Goal: Check status: Check status

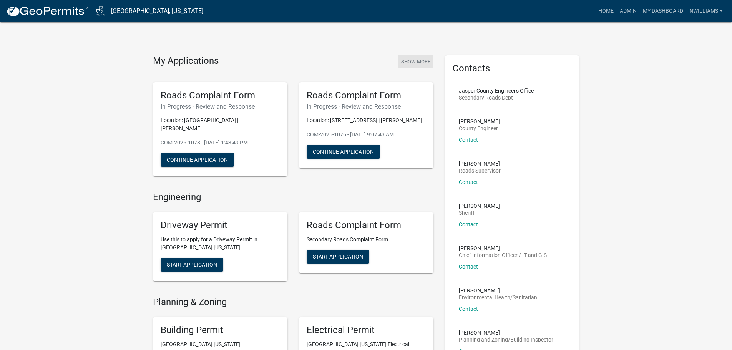
click at [412, 61] on button "Show More" at bounding box center [415, 61] width 35 height 13
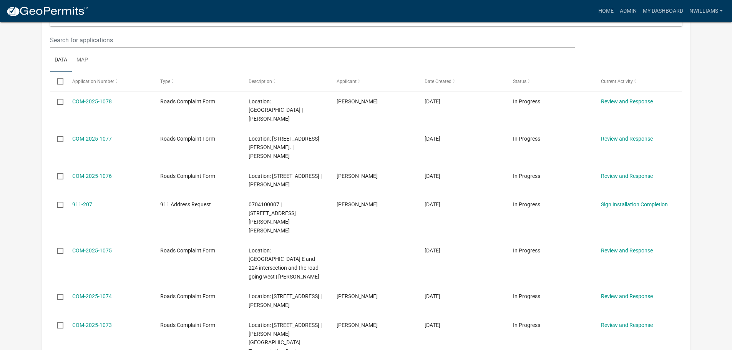
scroll to position [793, 0]
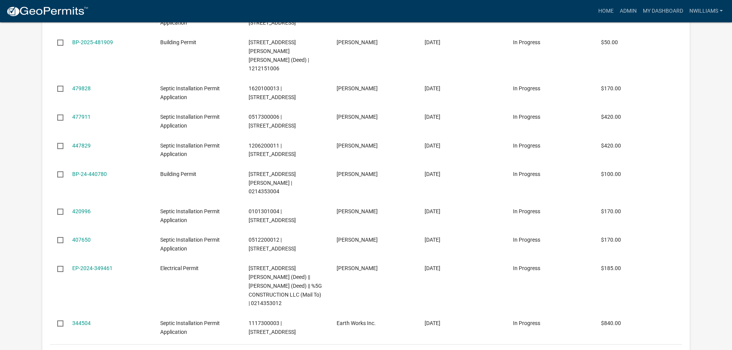
scroll to position [1370, 0]
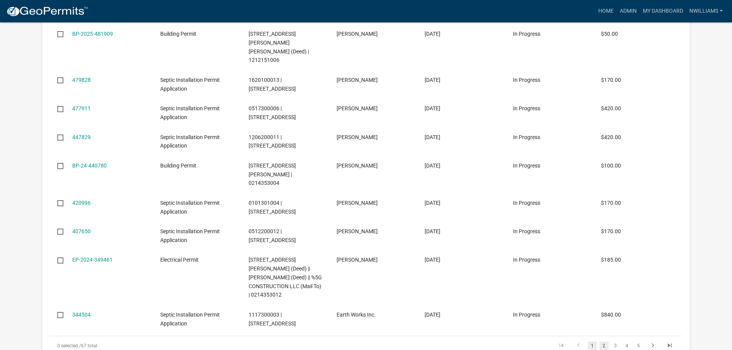
click at [606, 342] on link "2" at bounding box center [603, 346] width 9 height 8
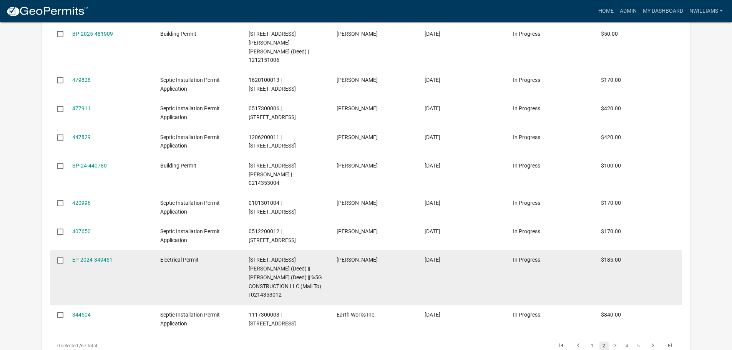
scroll to position [1413, 0]
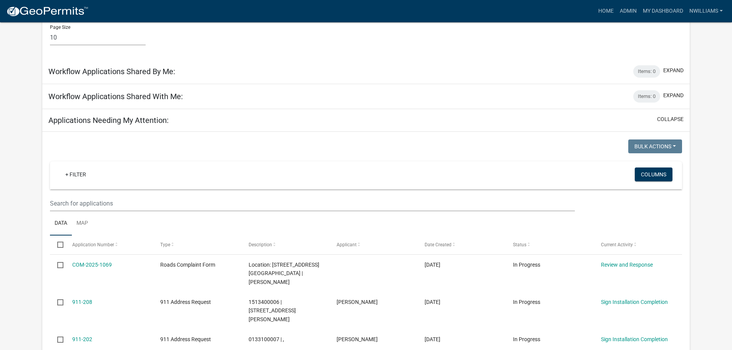
scroll to position [576, 0]
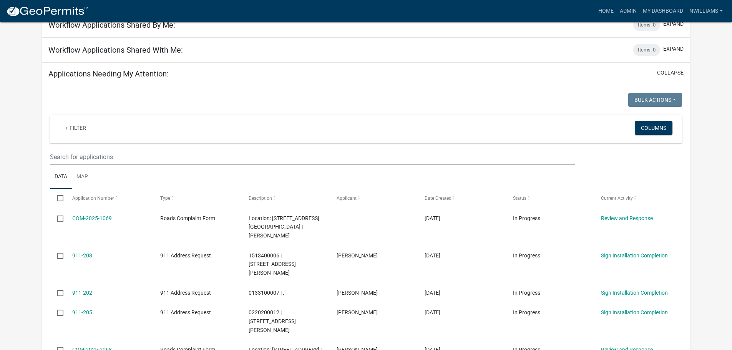
click at [148, 121] on div "+ Filter" at bounding box center [261, 129] width 416 height 16
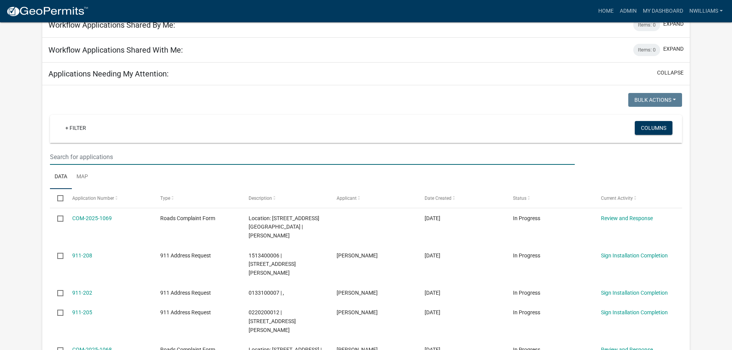
click at [105, 149] on input "text" at bounding box center [312, 157] width 524 height 16
type input "2025-412"
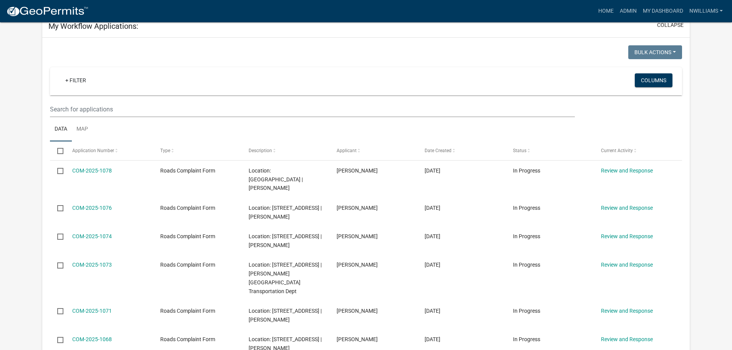
scroll to position [31, 0]
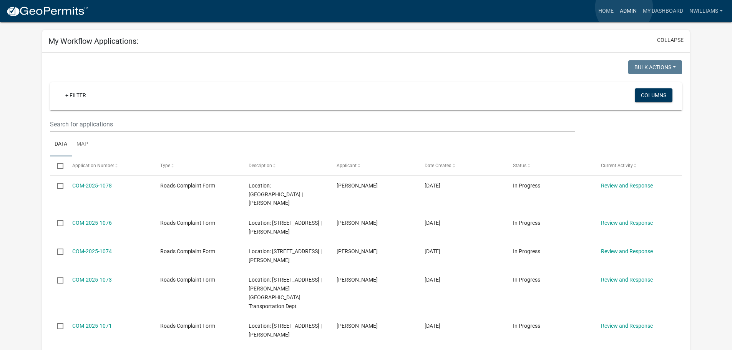
click at [624, 7] on link "Admin" at bounding box center [628, 11] width 23 height 15
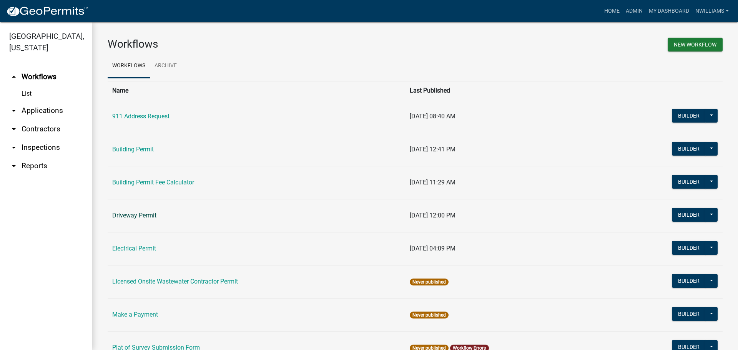
click at [136, 217] on link "Driveway Permit" at bounding box center [134, 215] width 44 height 7
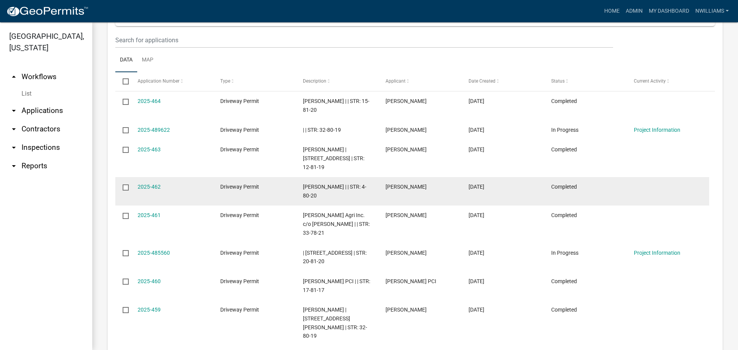
scroll to position [443, 0]
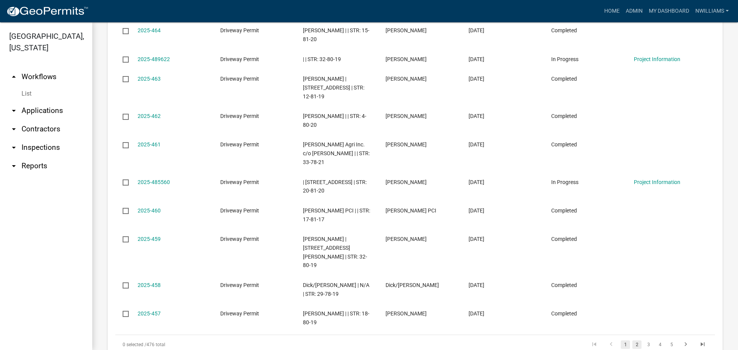
click at [632, 340] on link "2" at bounding box center [636, 344] width 9 height 8
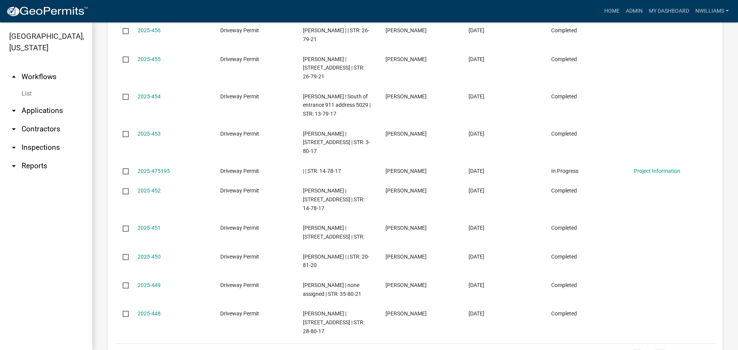
click at [655, 349] on link "4" at bounding box center [659, 353] width 9 height 8
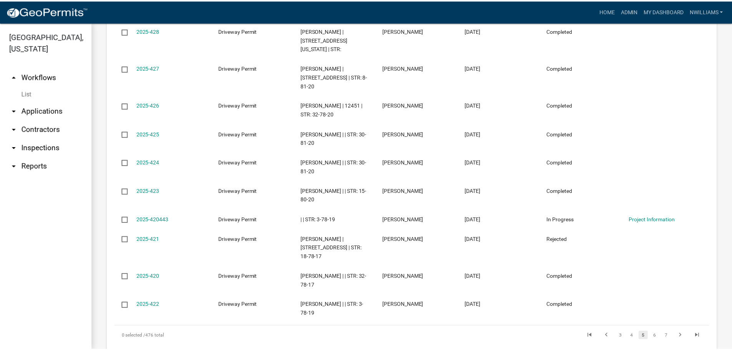
scroll to position [434, 0]
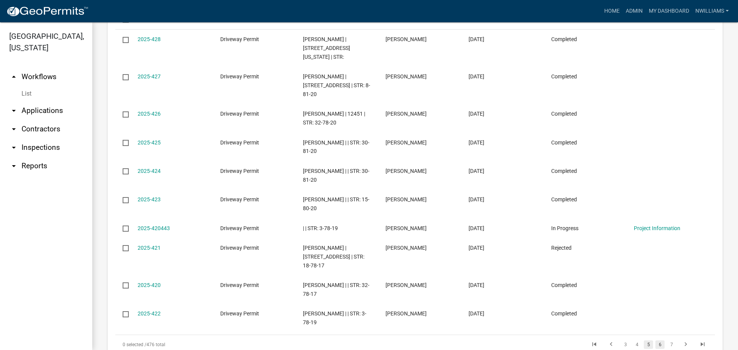
click at [655, 340] on link "6" at bounding box center [659, 344] width 9 height 8
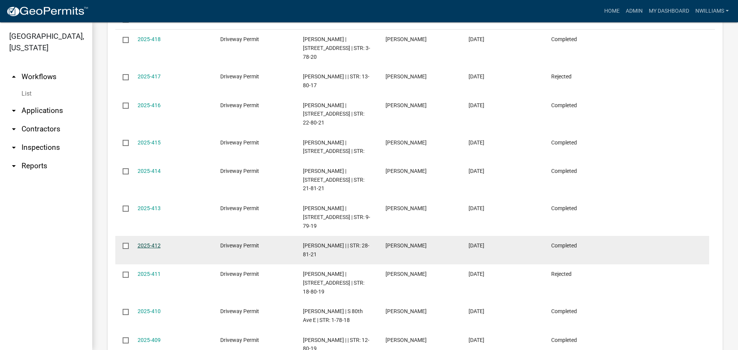
click at [146, 242] on link "2025-412" at bounding box center [149, 245] width 23 height 6
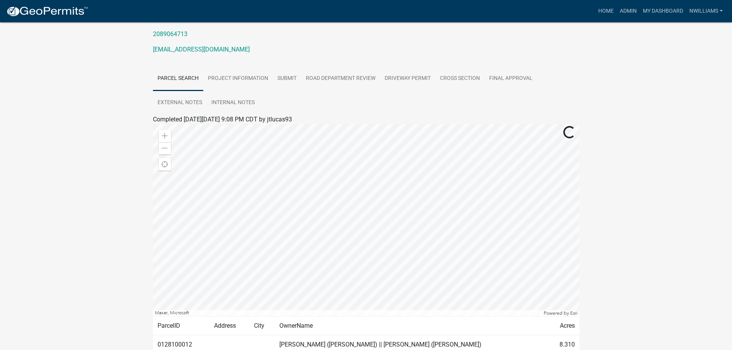
scroll to position [115, 0]
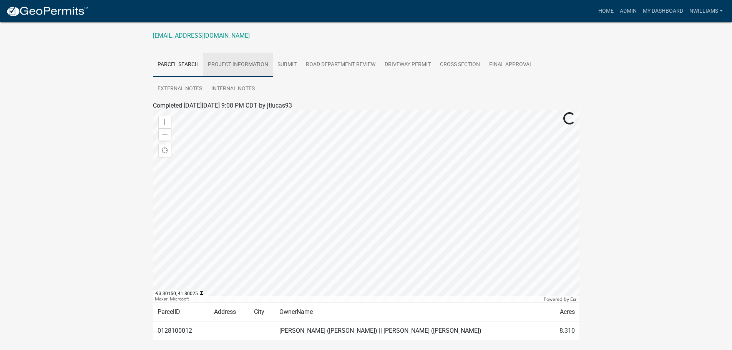
click at [255, 65] on link "Project Information" at bounding box center [238, 65] width 70 height 25
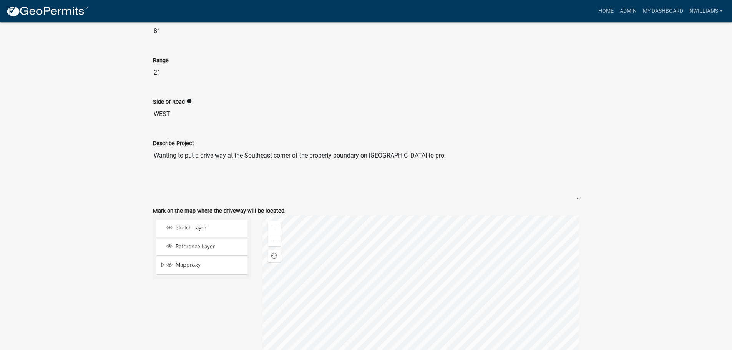
scroll to position [906, 0]
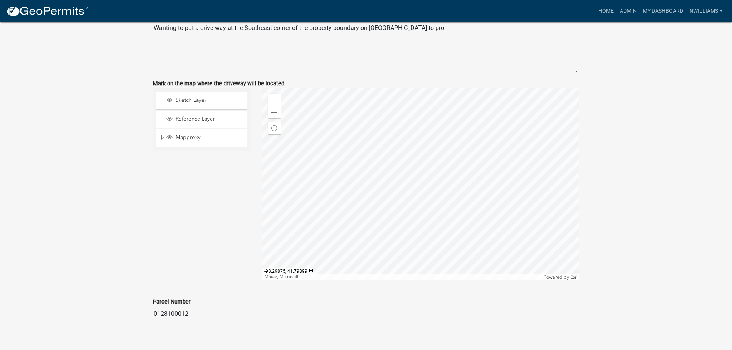
click at [354, 185] on div at bounding box center [420, 184] width 317 height 192
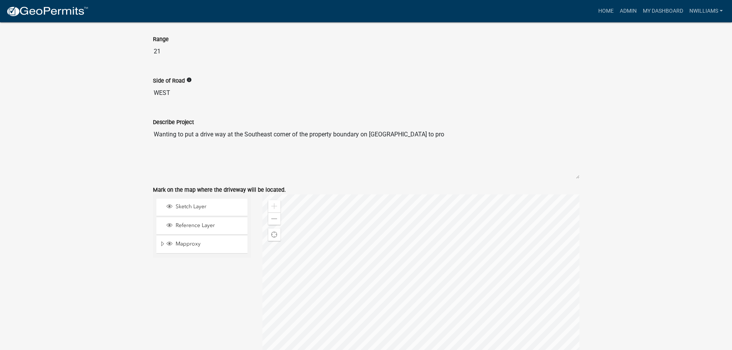
scroll to position [724, 0]
